Goal: Navigation & Orientation: Find specific page/section

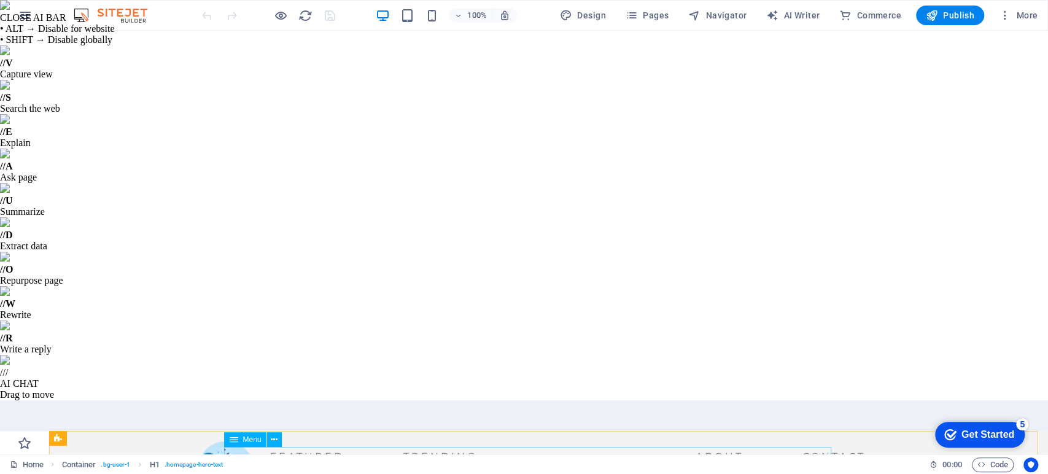
click at [672, 456] on nav "Featured Trending About Contact" at bounding box center [534, 457] width 674 height 20
click at [0, 0] on icon "button" at bounding box center [0, 0] width 0 height 0
